Goal: Transaction & Acquisition: Book appointment/travel/reservation

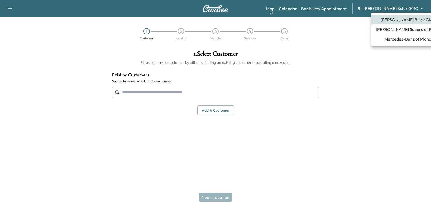
click at [387, 9] on body "Support Log Out Map Beta Calendar Book New Appointment [PERSON_NAME] Buick GMC …" at bounding box center [215, 104] width 431 height 208
click at [289, 98] on div at bounding box center [215, 104] width 431 height 208
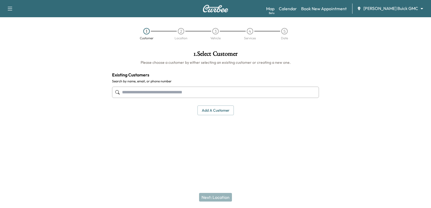
click at [258, 95] on input "text" at bounding box center [215, 92] width 207 height 11
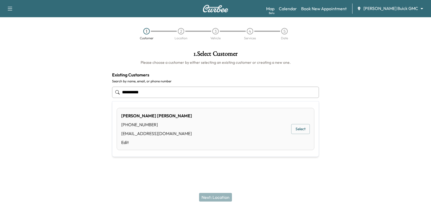
click at [301, 134] on button "Select" at bounding box center [300, 129] width 19 height 10
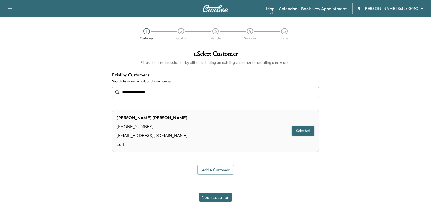
type input "**********"
click at [225, 200] on button "Next: Location" at bounding box center [215, 197] width 33 height 9
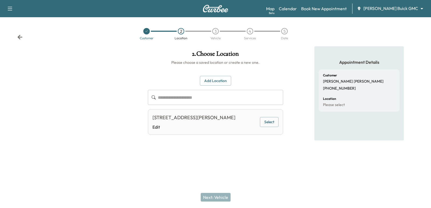
click at [113, 134] on div at bounding box center [72, 98] width 144 height 104
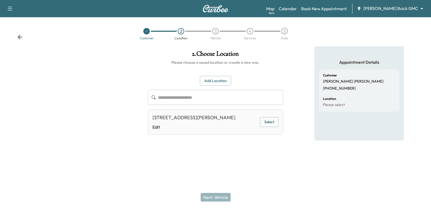
click at [113, 134] on div at bounding box center [72, 98] width 144 height 104
click at [104, 105] on div at bounding box center [72, 98] width 144 height 104
click at [249, 150] on div "**********" at bounding box center [216, 98] width 144 height 104
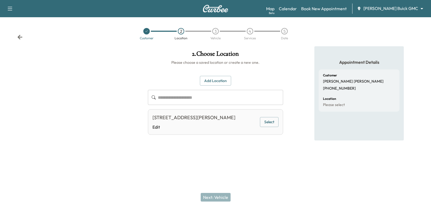
click at [249, 150] on div "**********" at bounding box center [216, 98] width 144 height 104
click at [251, 150] on div "**********" at bounding box center [216, 98] width 144 height 104
click at [245, 150] on div "**********" at bounding box center [216, 98] width 144 height 104
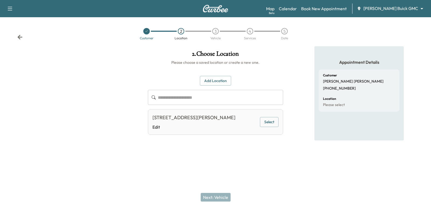
click at [245, 150] on div "**********" at bounding box center [216, 98] width 144 height 104
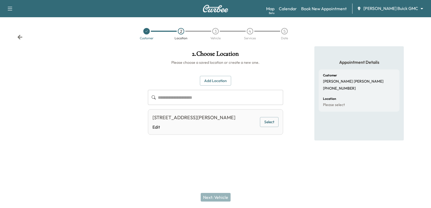
click at [245, 150] on div "**********" at bounding box center [216, 98] width 144 height 104
click at [239, 158] on div at bounding box center [215, 159] width 431 height 17
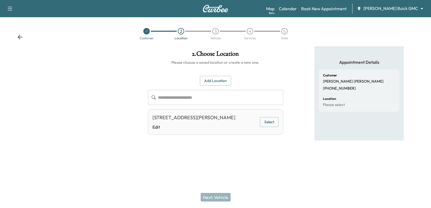
click at [239, 158] on div at bounding box center [215, 159] width 431 height 17
click at [264, 127] on button "Select" at bounding box center [269, 122] width 19 height 10
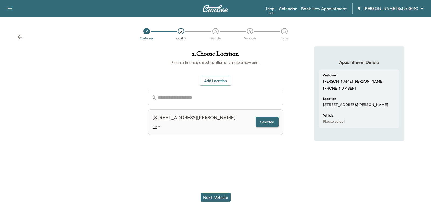
click at [207, 198] on button "Next: Vehicle" at bounding box center [216, 197] width 30 height 9
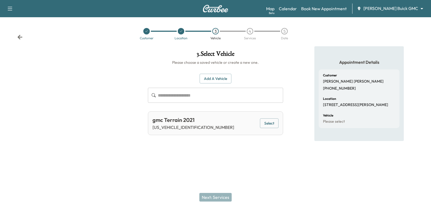
click at [270, 131] on div "gmc Terrain 2021 [US_VEHICLE_IDENTIFICATION_NUMBER] Select" at bounding box center [215, 124] width 135 height 24
click at [267, 126] on button "Select" at bounding box center [269, 124] width 19 height 10
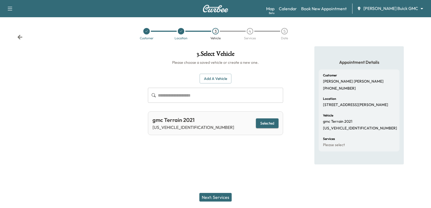
click at [219, 193] on div "Next: Services" at bounding box center [215, 198] width 431 height 22
click at [220, 198] on button "Next: Services" at bounding box center [216, 197] width 32 height 9
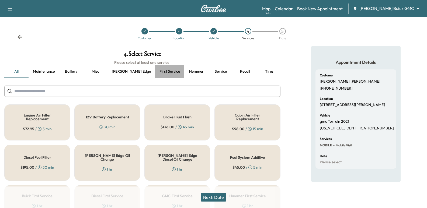
click at [155, 73] on button "First service" at bounding box center [169, 71] width 29 height 13
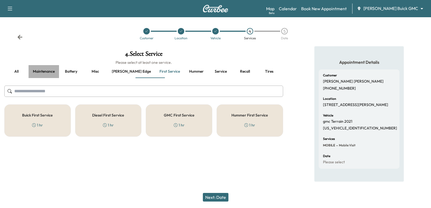
click at [36, 69] on button "Maintenance" at bounding box center [44, 71] width 30 height 13
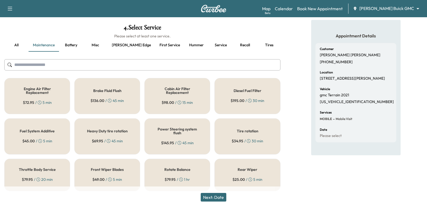
scroll to position [27, 0]
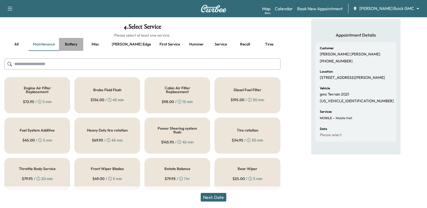
click at [68, 44] on button "Battery" at bounding box center [71, 44] width 24 height 13
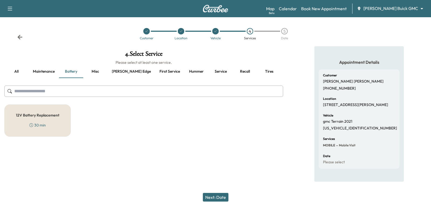
click at [31, 70] on button "Maintenance" at bounding box center [44, 71] width 30 height 13
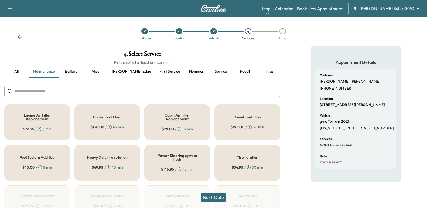
click at [19, 68] on button "all" at bounding box center [16, 71] width 24 height 13
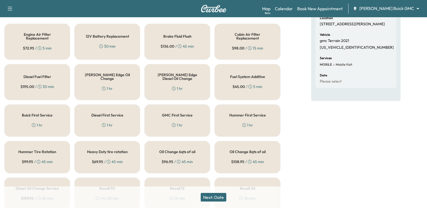
scroll to position [108, 0]
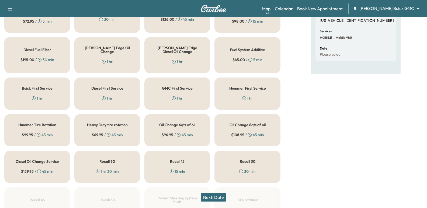
click at [234, 122] on div "Oil Change 8qts of oil $ 108.95 / 45 min" at bounding box center [248, 130] width 66 height 32
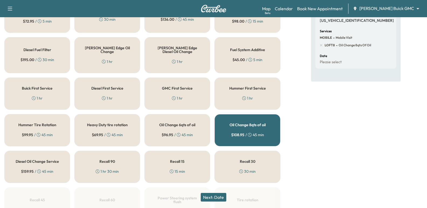
click at [216, 197] on button "Next: Date" at bounding box center [214, 197] width 26 height 9
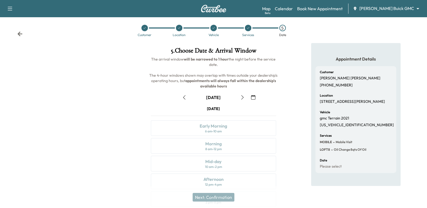
scroll to position [61, 0]
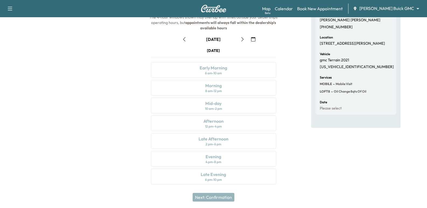
click at [242, 42] on button "button" at bounding box center [242, 39] width 9 height 9
click at [243, 38] on icon "button" at bounding box center [242, 39] width 4 height 4
click at [242, 41] on icon "button" at bounding box center [242, 39] width 4 height 4
click at [238, 43] on button "button" at bounding box center [242, 39] width 9 height 9
click at [231, 139] on div "Late Afternoon 2 pm - 6 pm" at bounding box center [213, 141] width 125 height 16
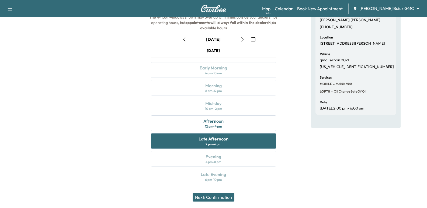
click at [310, 121] on div "Appointment Details Customer [PERSON_NAME] [PHONE_NUMBER] Location 703 FM1385 A…" at bounding box center [356, 88] width 142 height 206
click at [302, 125] on div "Appointment Details Customer [PERSON_NAME] [PHONE_NUMBER] Location 703 FM1385 A…" at bounding box center [356, 88] width 142 height 206
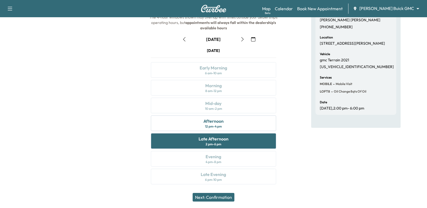
click at [302, 125] on div "Appointment Details Customer [PERSON_NAME] [PHONE_NUMBER] Location 703 FM1385 A…" at bounding box center [356, 88] width 142 height 206
click at [224, 200] on button "Next: Confirmation" at bounding box center [214, 197] width 42 height 9
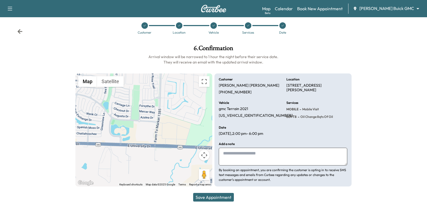
drag, startPoint x: 329, startPoint y: 159, endPoint x: 319, endPoint y: 158, distance: 10.0
click at [328, 159] on textarea at bounding box center [283, 157] width 128 height 18
type textarea "**********"
